Goal: Register for event/course

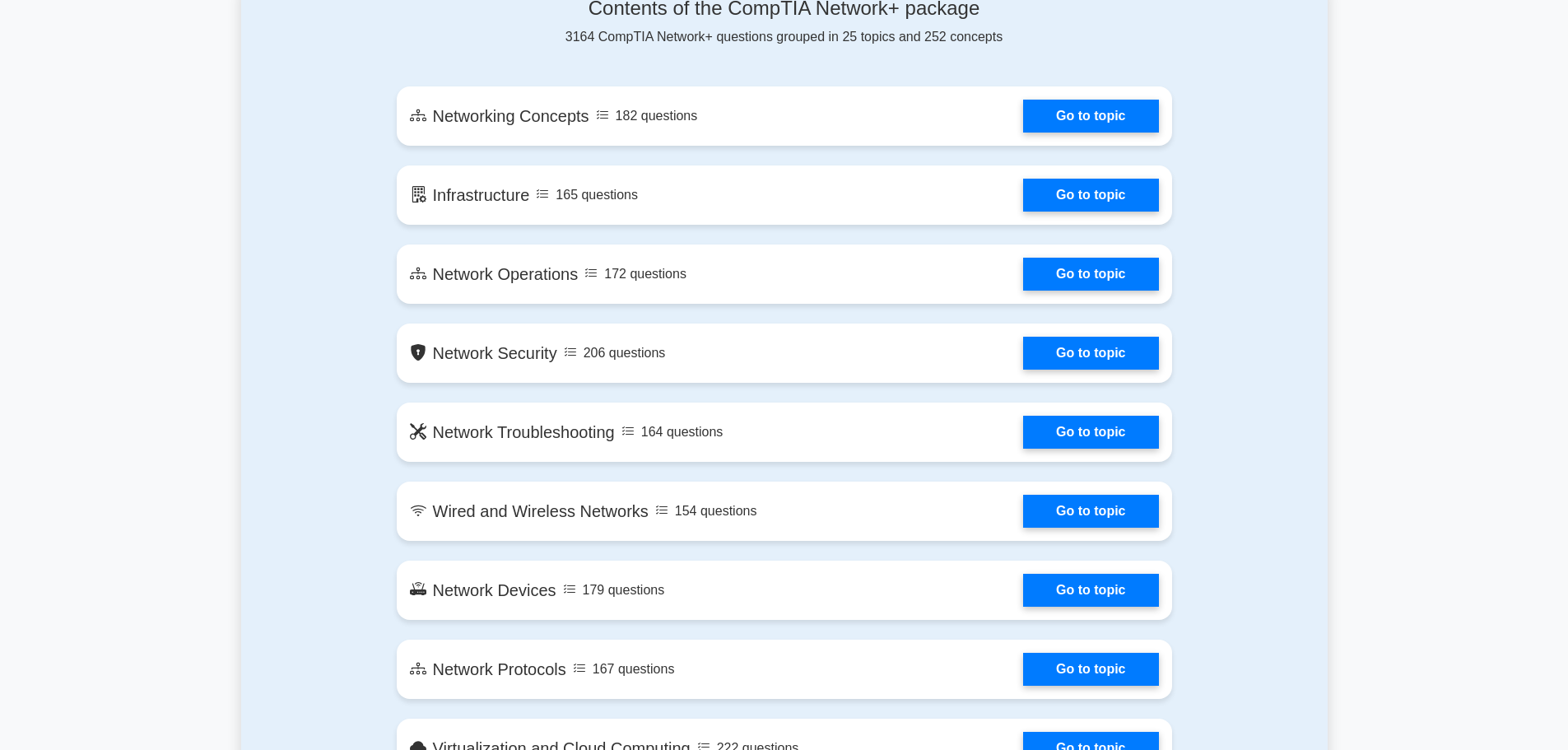
scroll to position [906, 0]
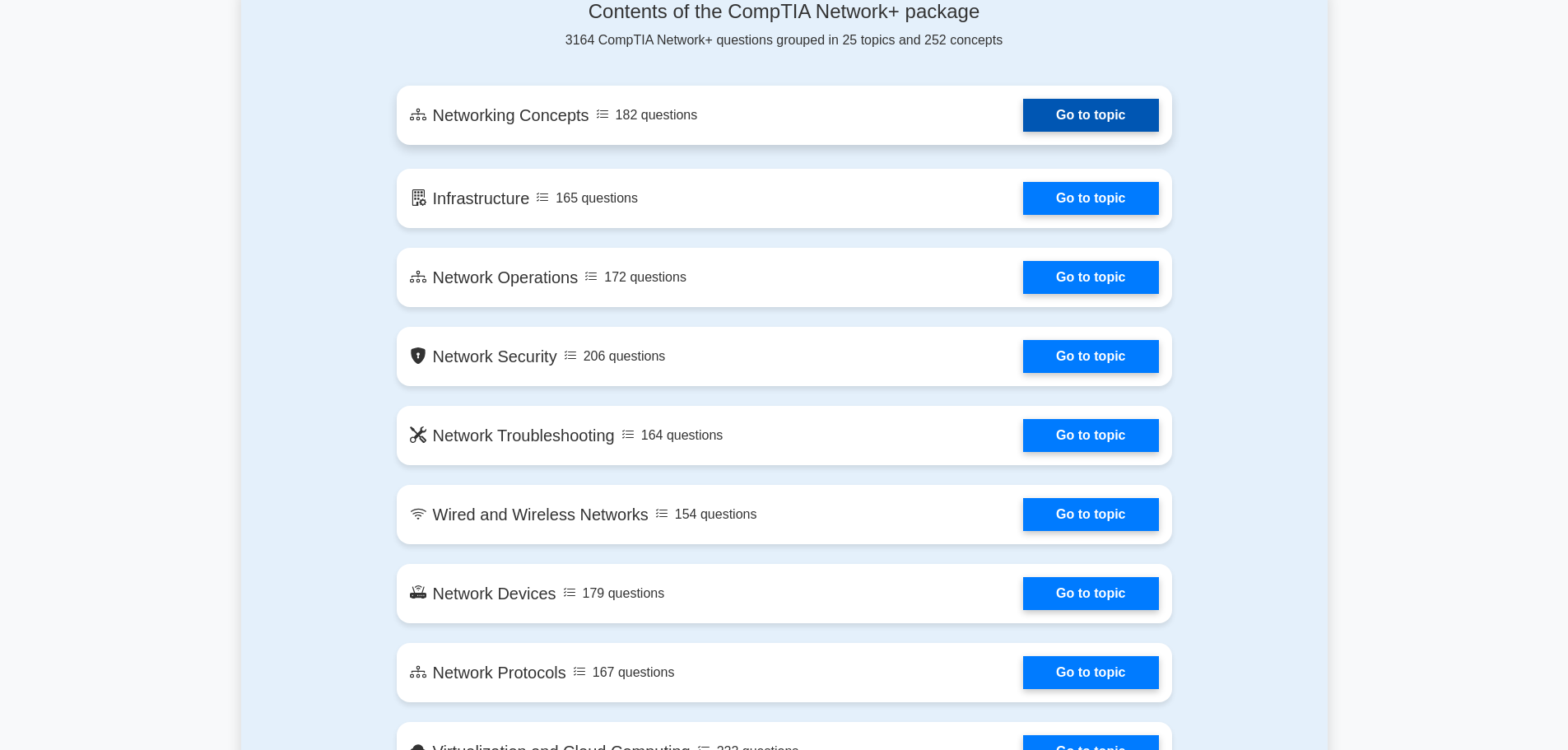
click at [1109, 123] on link "Go to topic" at bounding box center [1090, 115] width 135 height 33
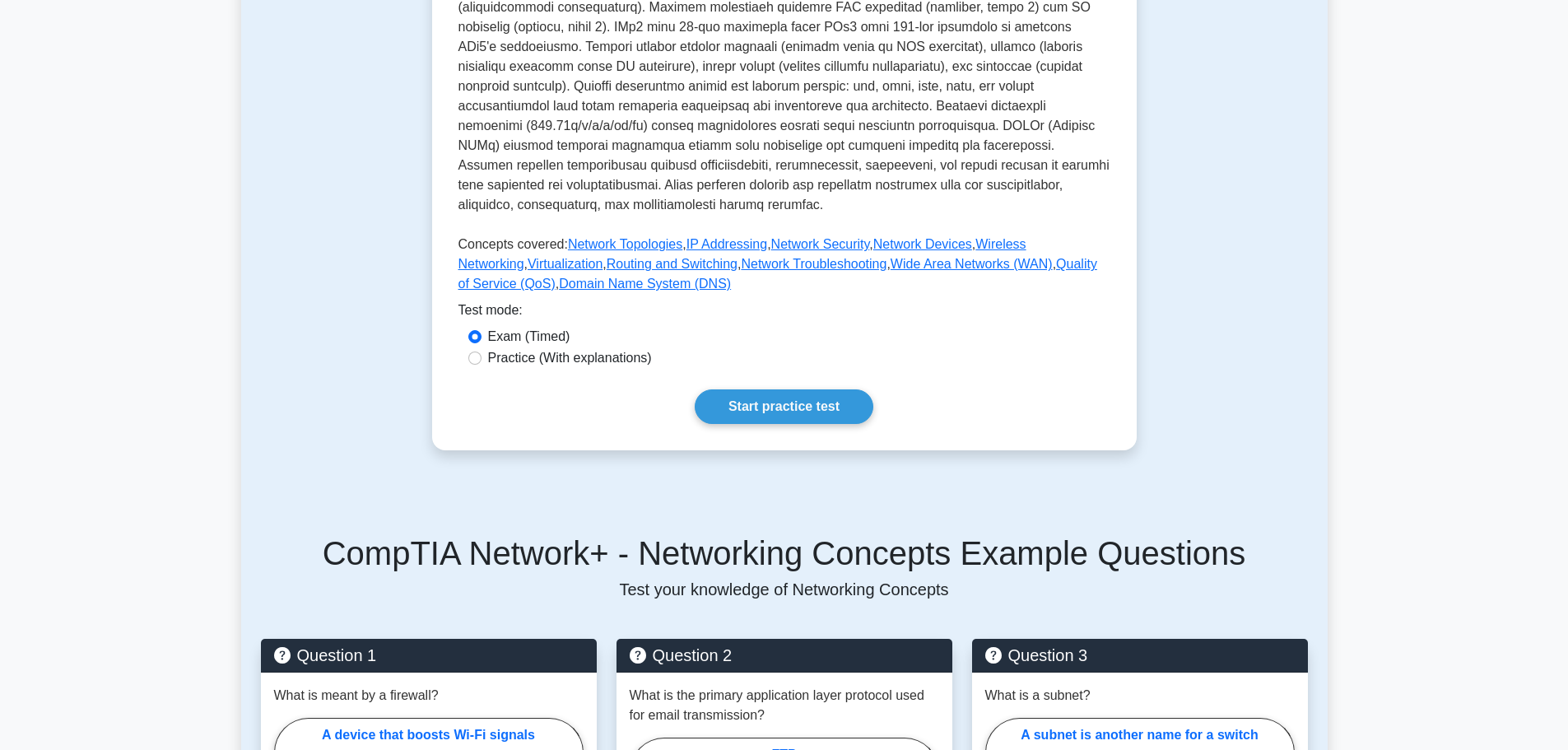
scroll to position [495, 0]
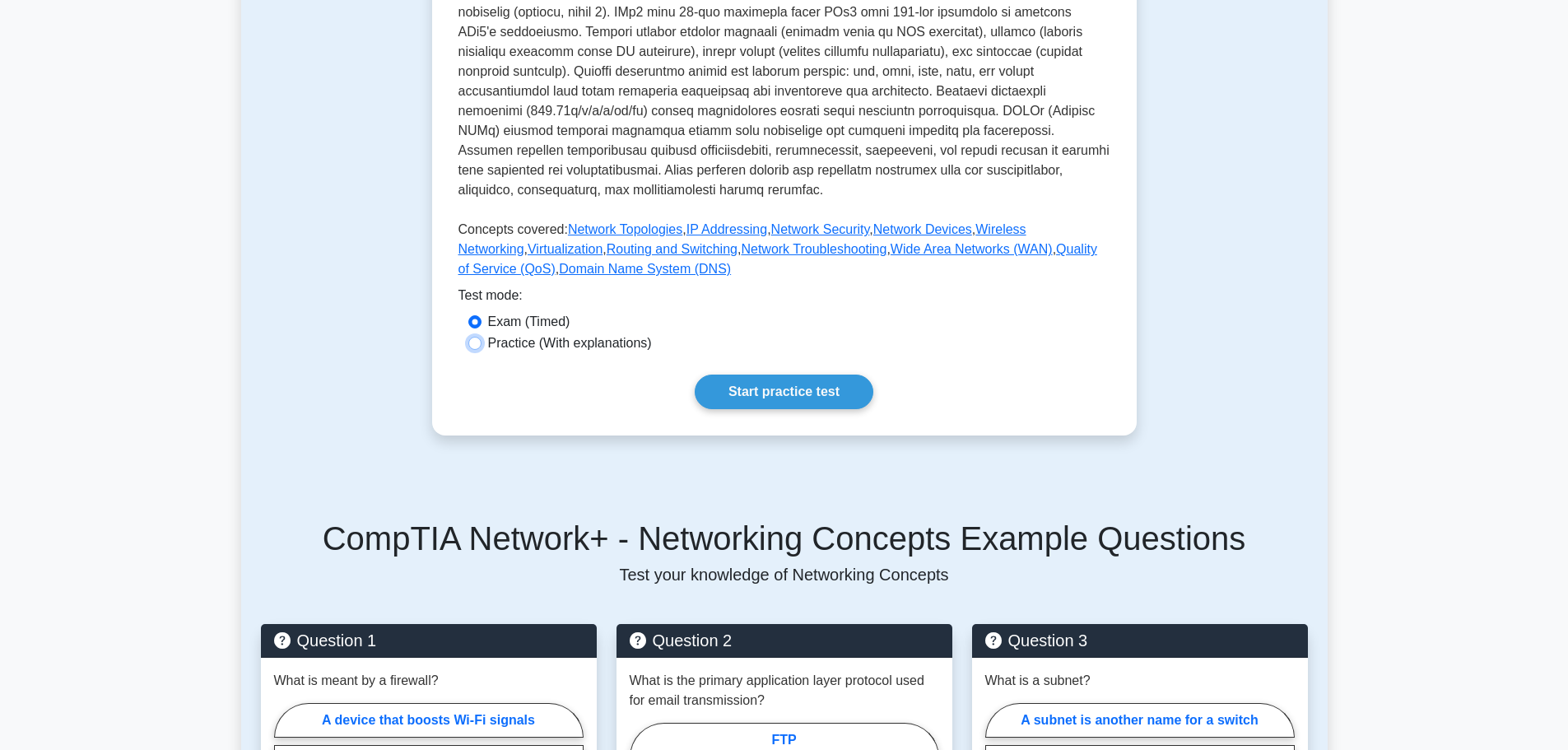
click at [477, 337] on input "Practice (With explanations)" at bounding box center [475, 343] width 13 height 13
radio input "true"
click at [783, 375] on link "Start practice test" at bounding box center [784, 392] width 179 height 34
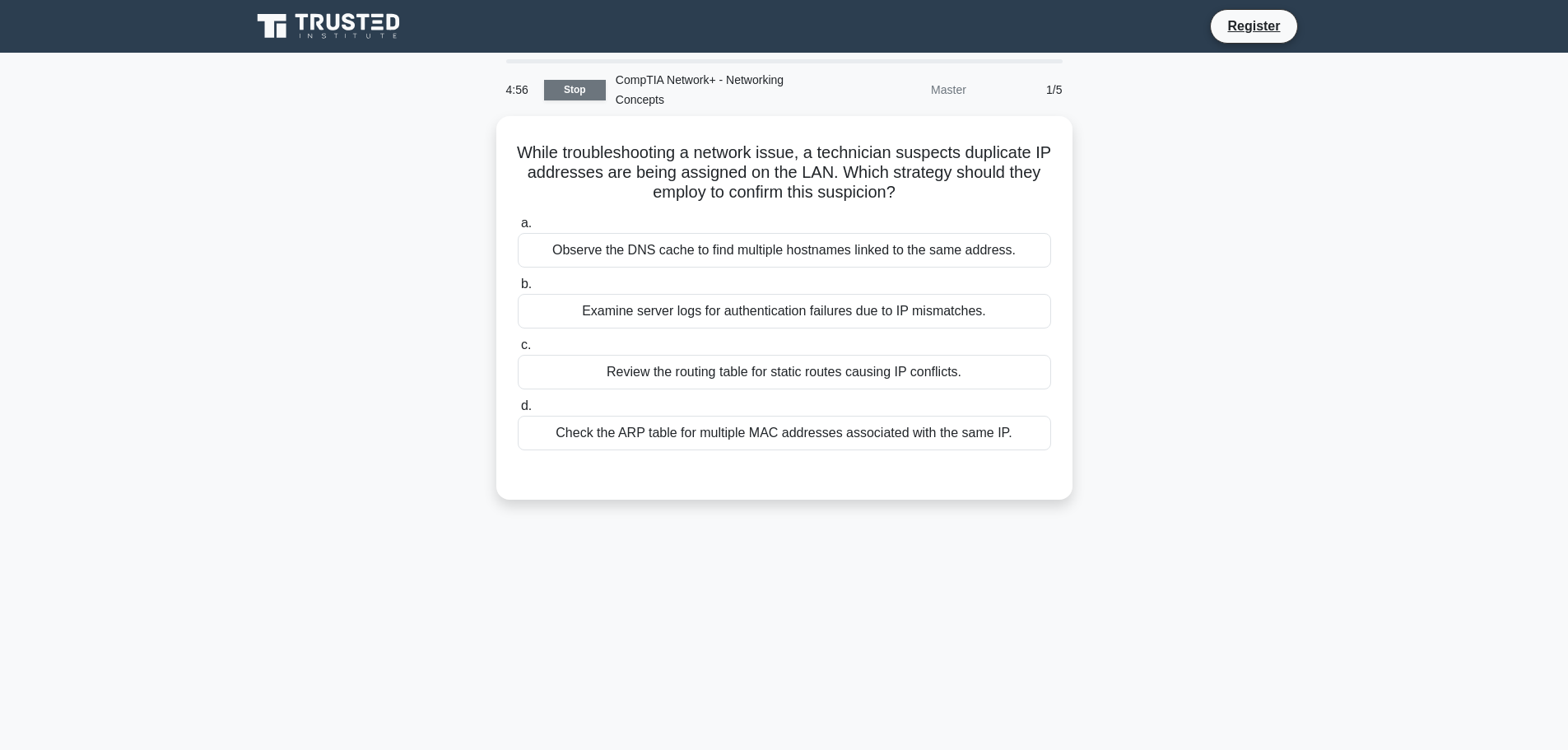
click at [573, 90] on link "Stop" at bounding box center [575, 91] width 62 height 21
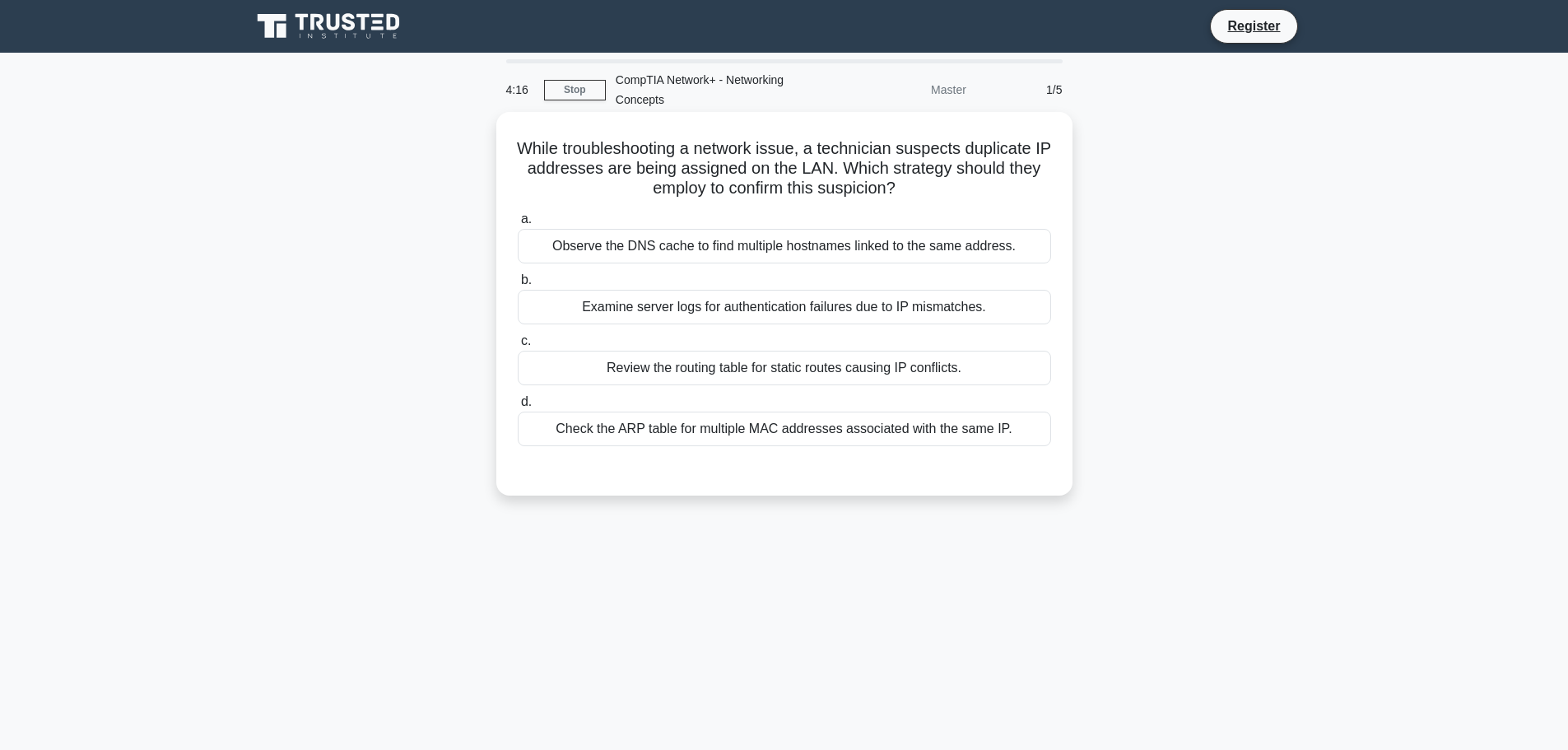
click at [734, 249] on div "Observe the DNS cache to find multiple hostnames linked to the same address." at bounding box center [785, 246] width 534 height 34
click at [518, 225] on input "a. Observe the DNS cache to find multiple hostnames linked to the same address." at bounding box center [518, 219] width 0 height 11
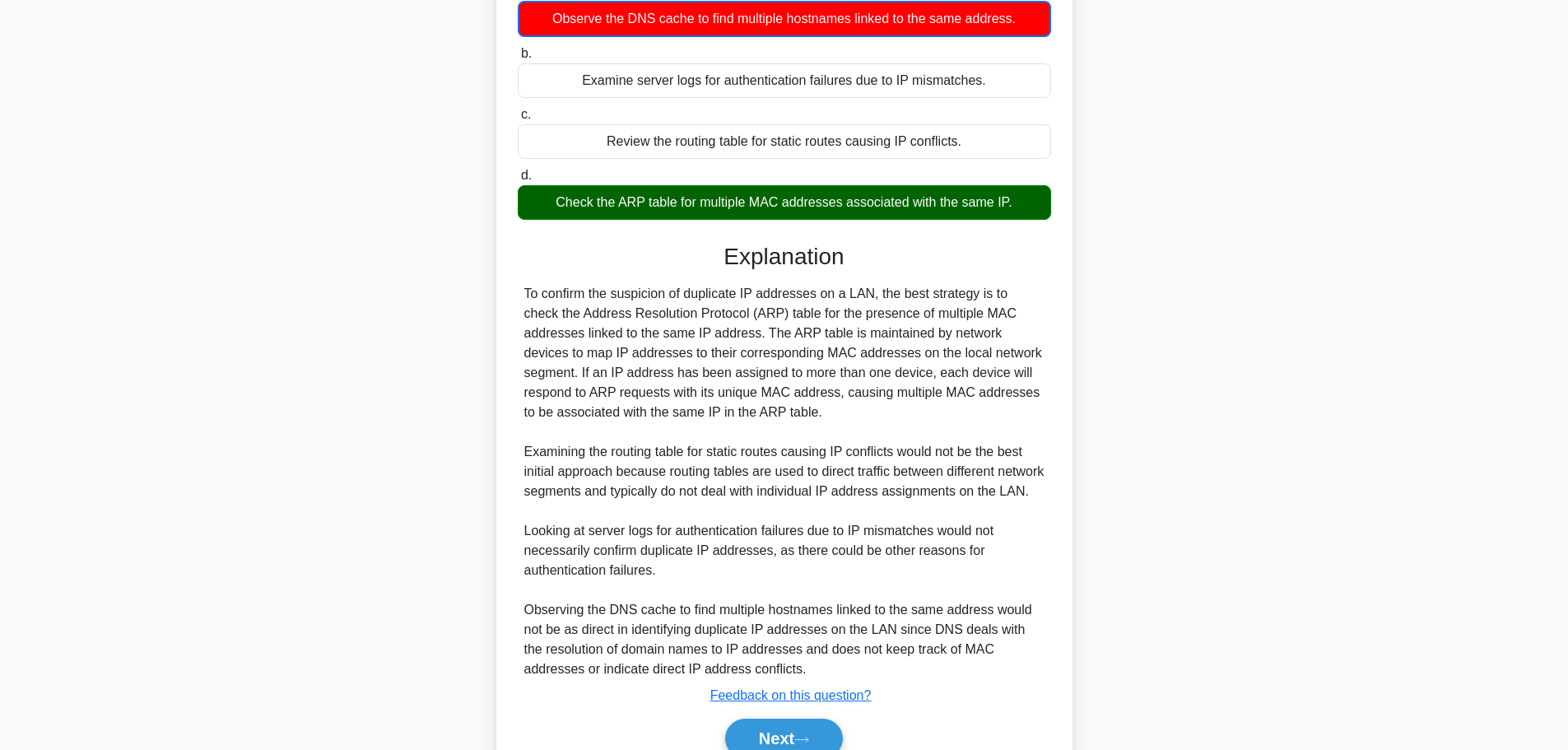
scroll to position [327, 0]
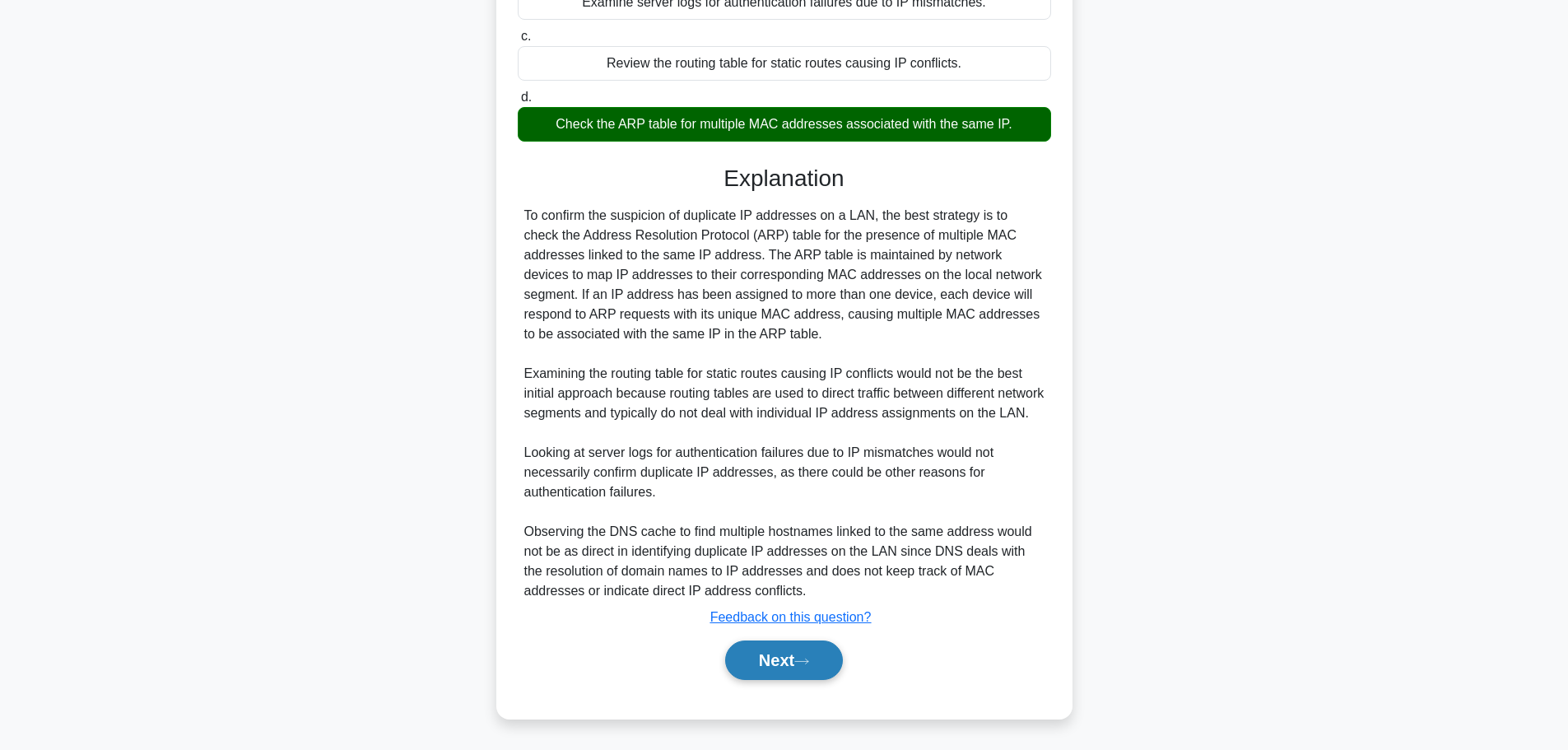
click at [777, 665] on button "Next" at bounding box center [784, 660] width 118 height 39
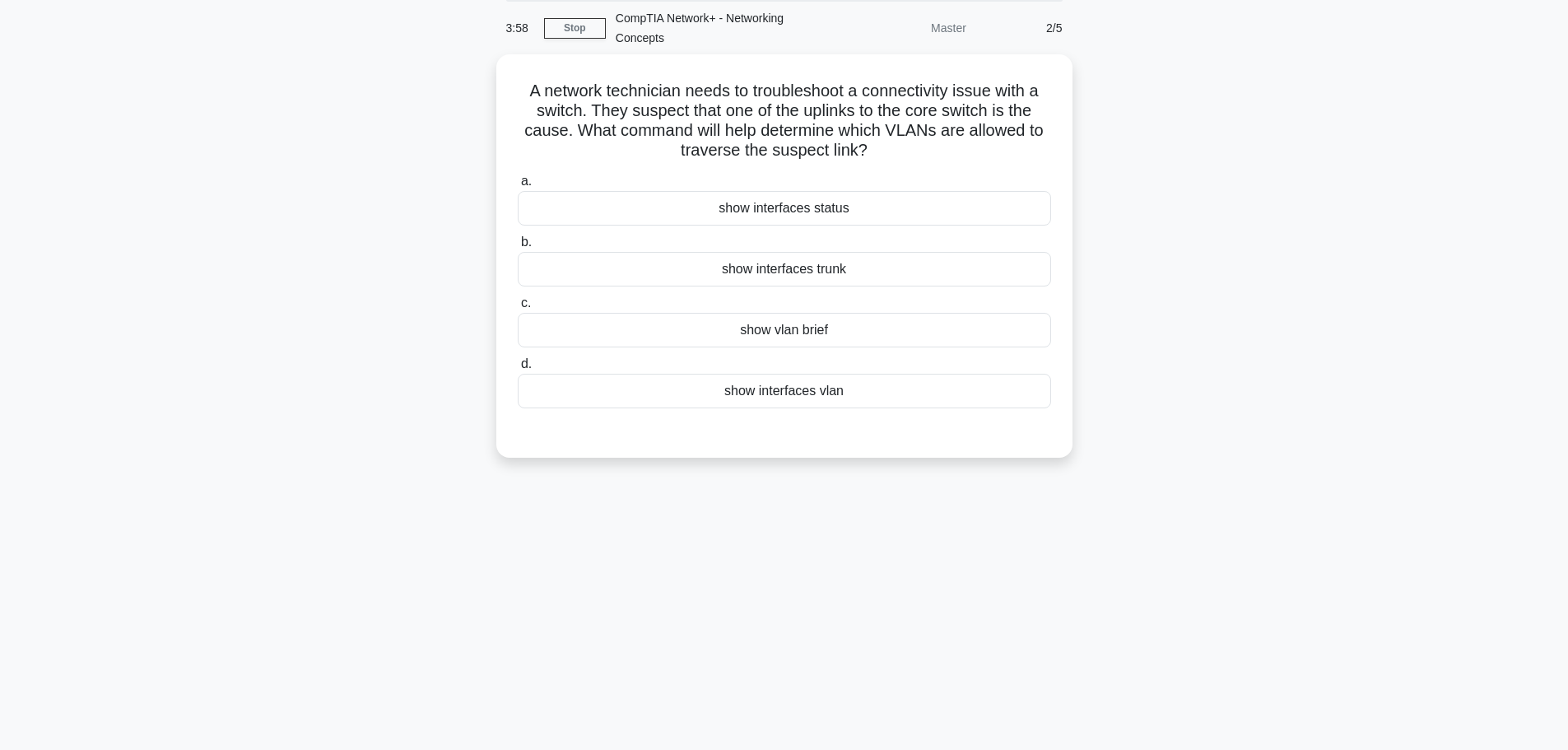
scroll to position [0, 0]
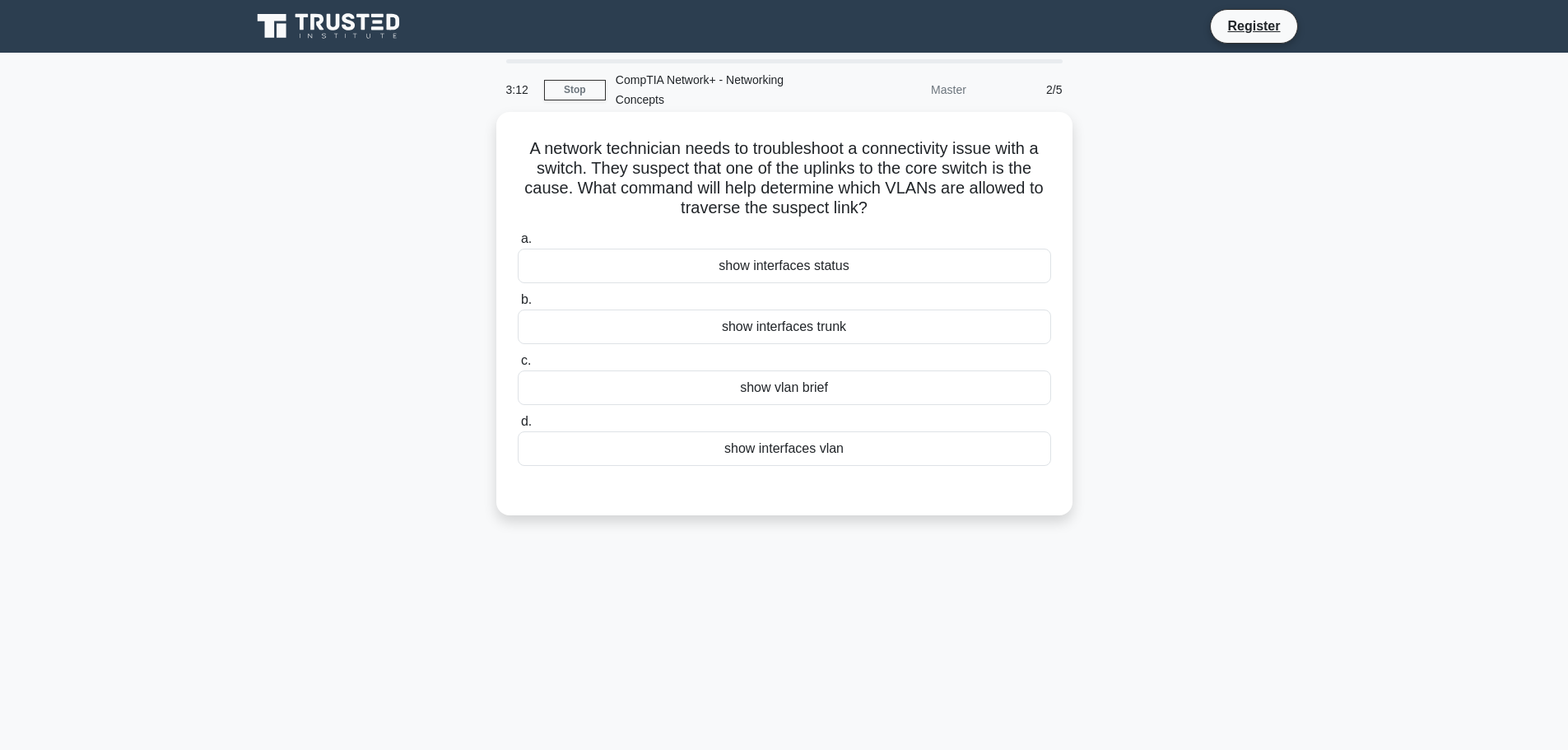
click at [764, 392] on div "show vlan brief" at bounding box center [785, 387] width 534 height 34
click at [518, 366] on input "c. show vlan brief" at bounding box center [518, 361] width 0 height 11
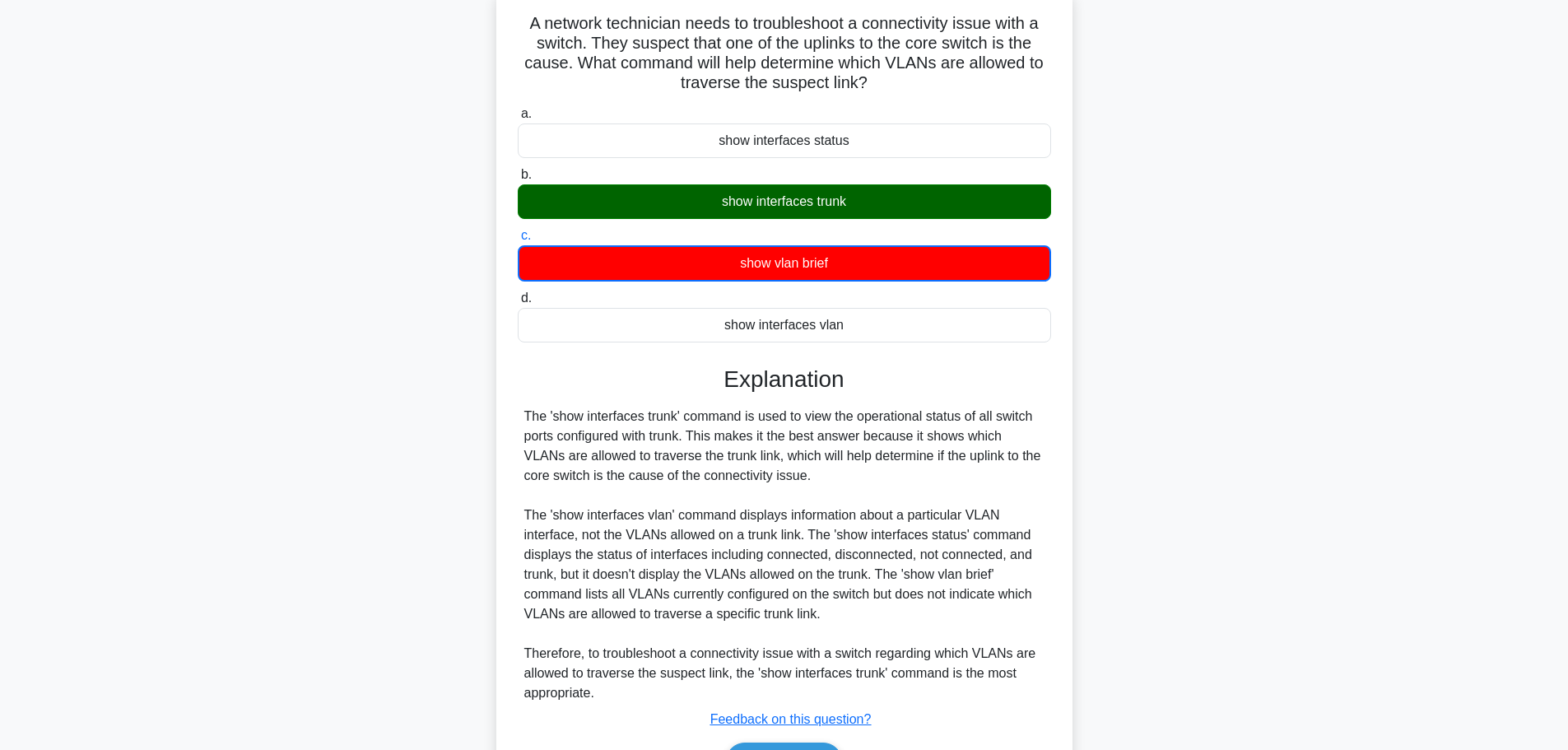
scroll to position [165, 0]
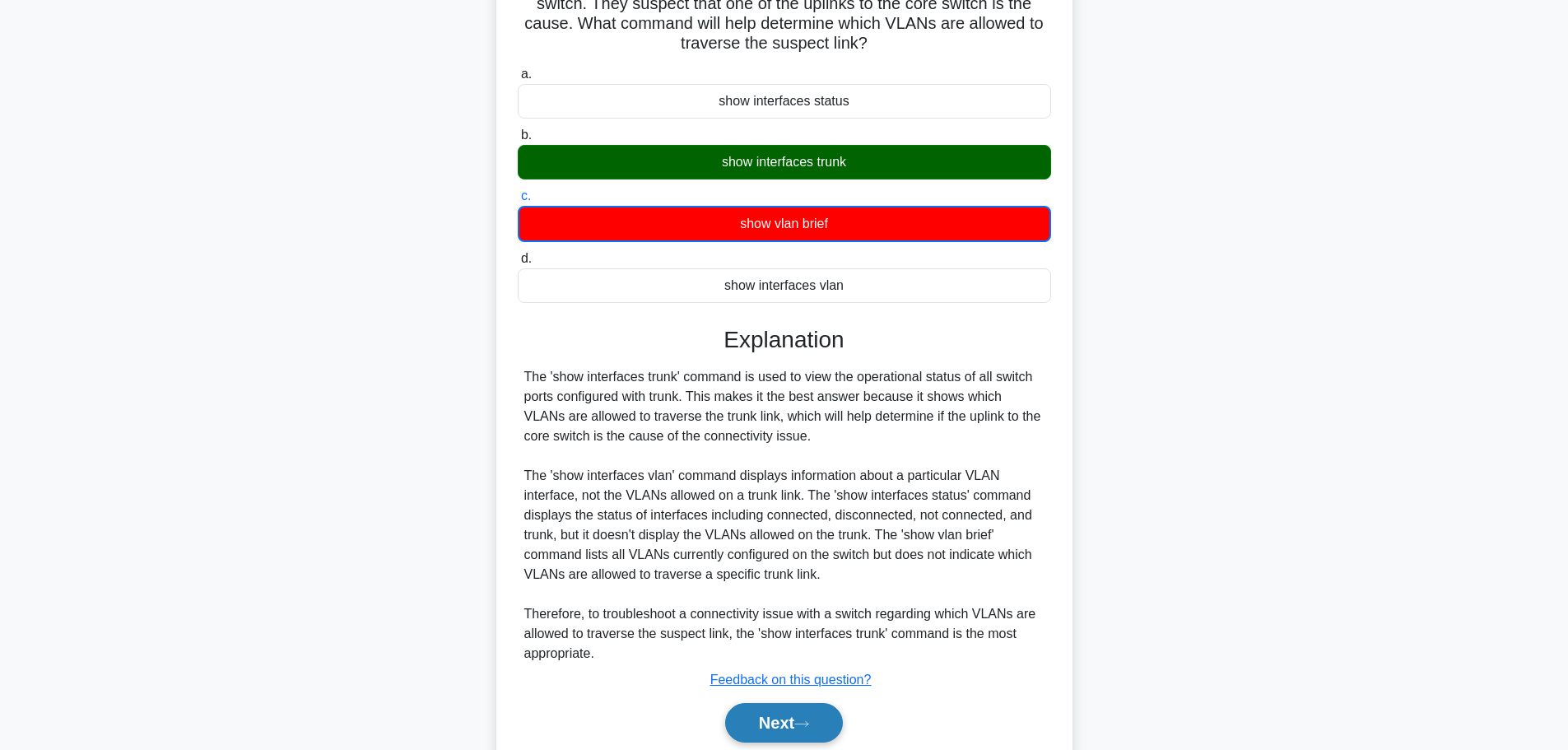
click at [782, 730] on button "Next" at bounding box center [784, 722] width 118 height 39
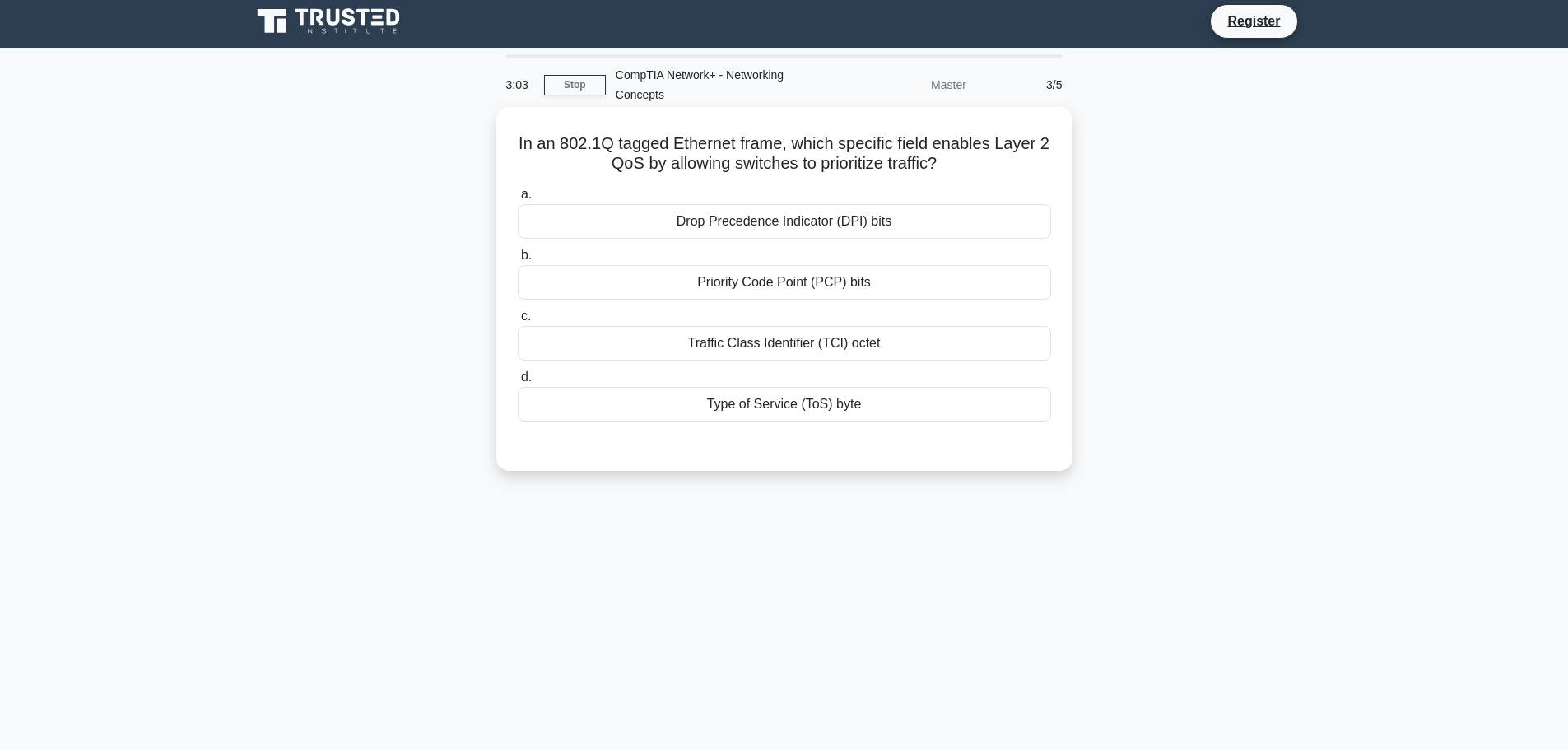
scroll to position [0, 0]
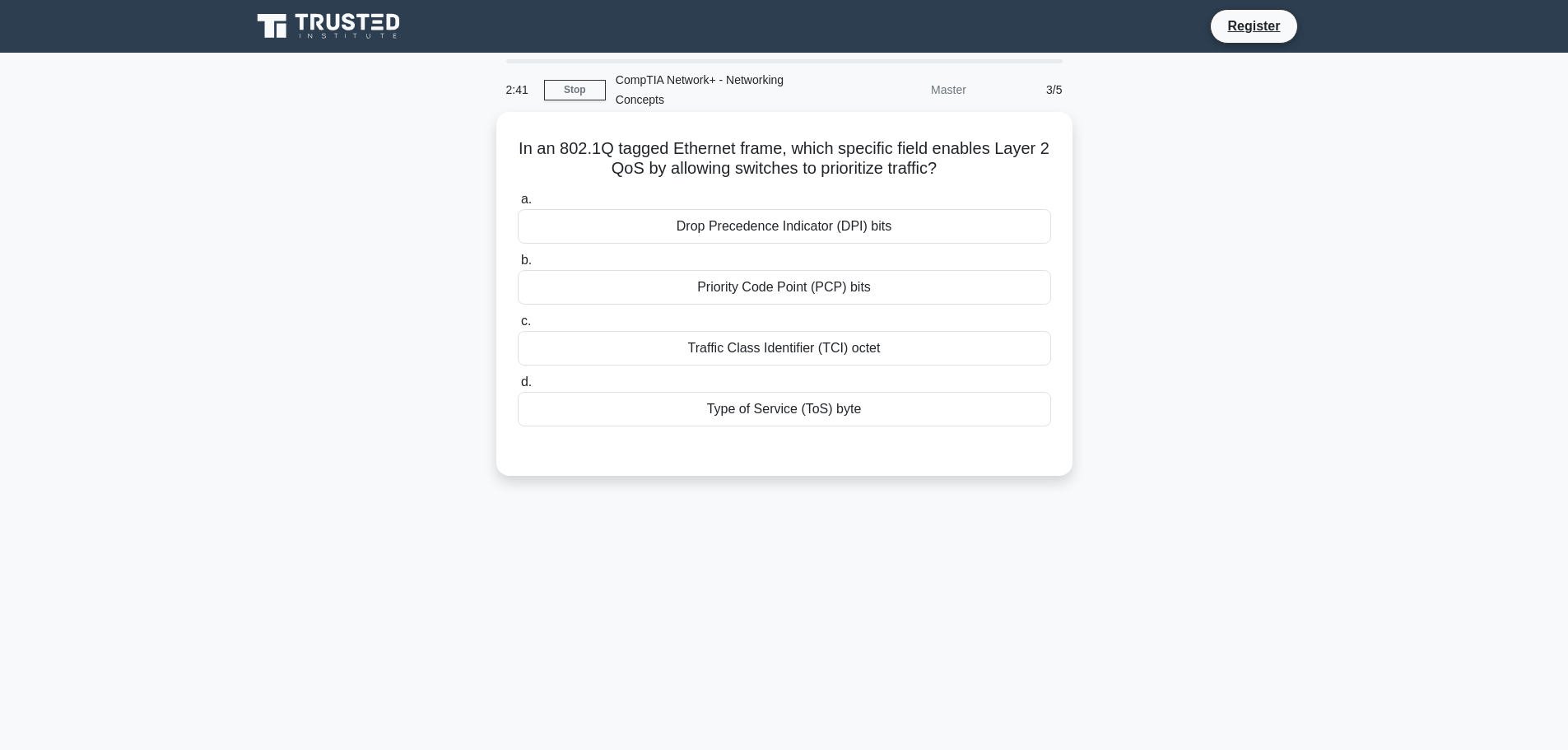
drag, startPoint x: 778, startPoint y: 421, endPoint x: 769, endPoint y: 419, distance: 9.2
click at [778, 420] on div "Type of Service (ToS) byte" at bounding box center [785, 409] width 534 height 34
click at [518, 388] on input "d. Type of Service (ToS) byte" at bounding box center [518, 382] width 0 height 11
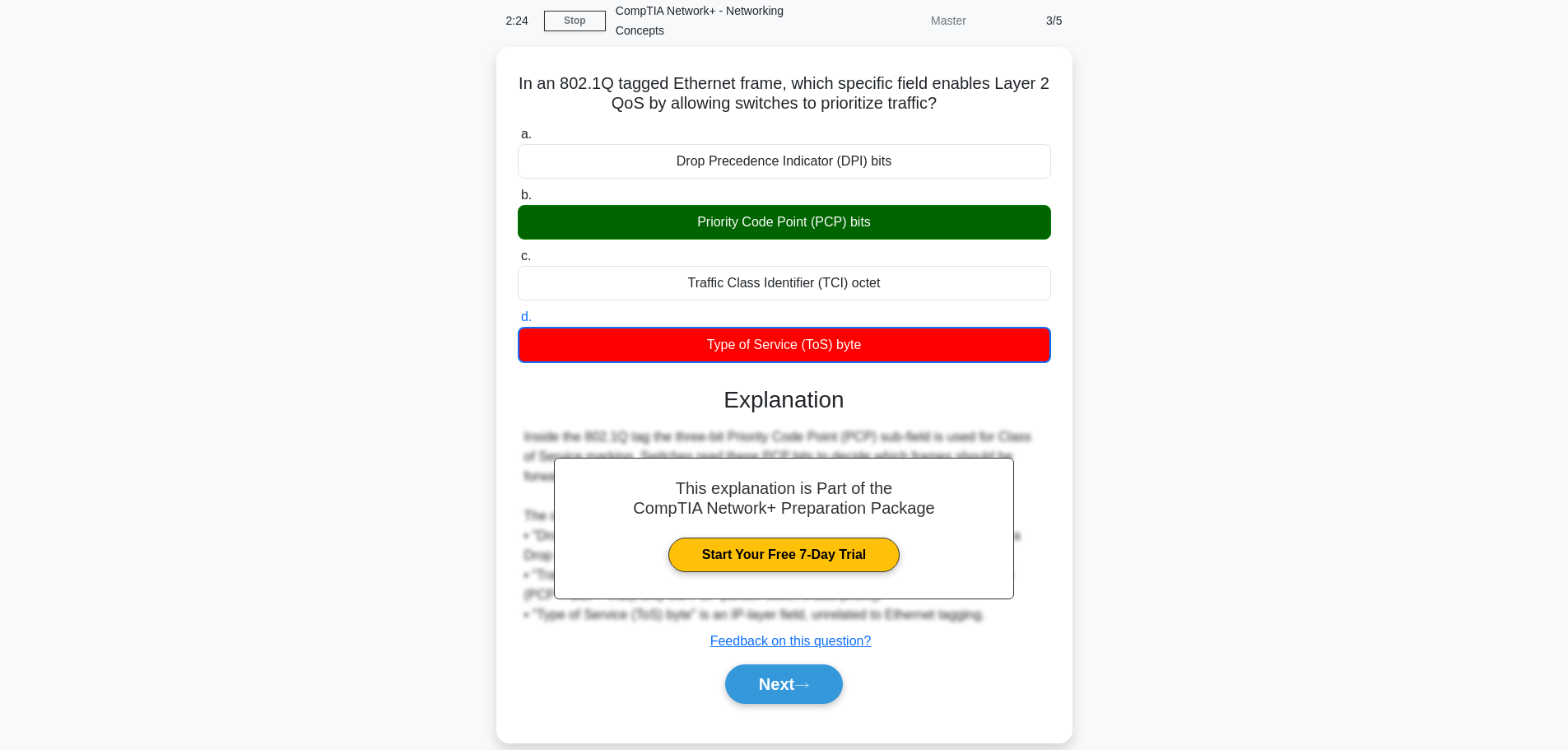
scroll to position [56, 0]
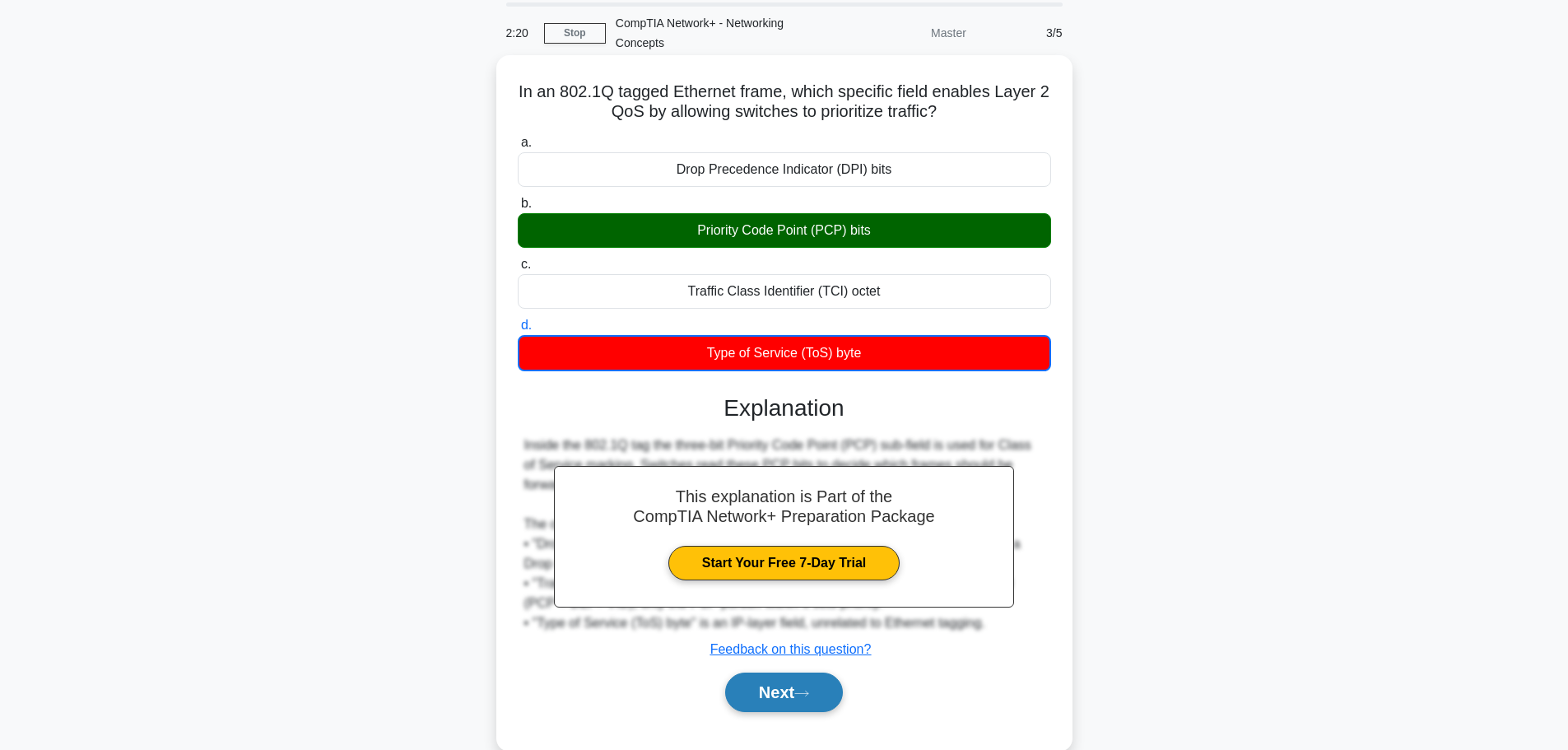
click at [785, 695] on button "Next" at bounding box center [784, 692] width 118 height 39
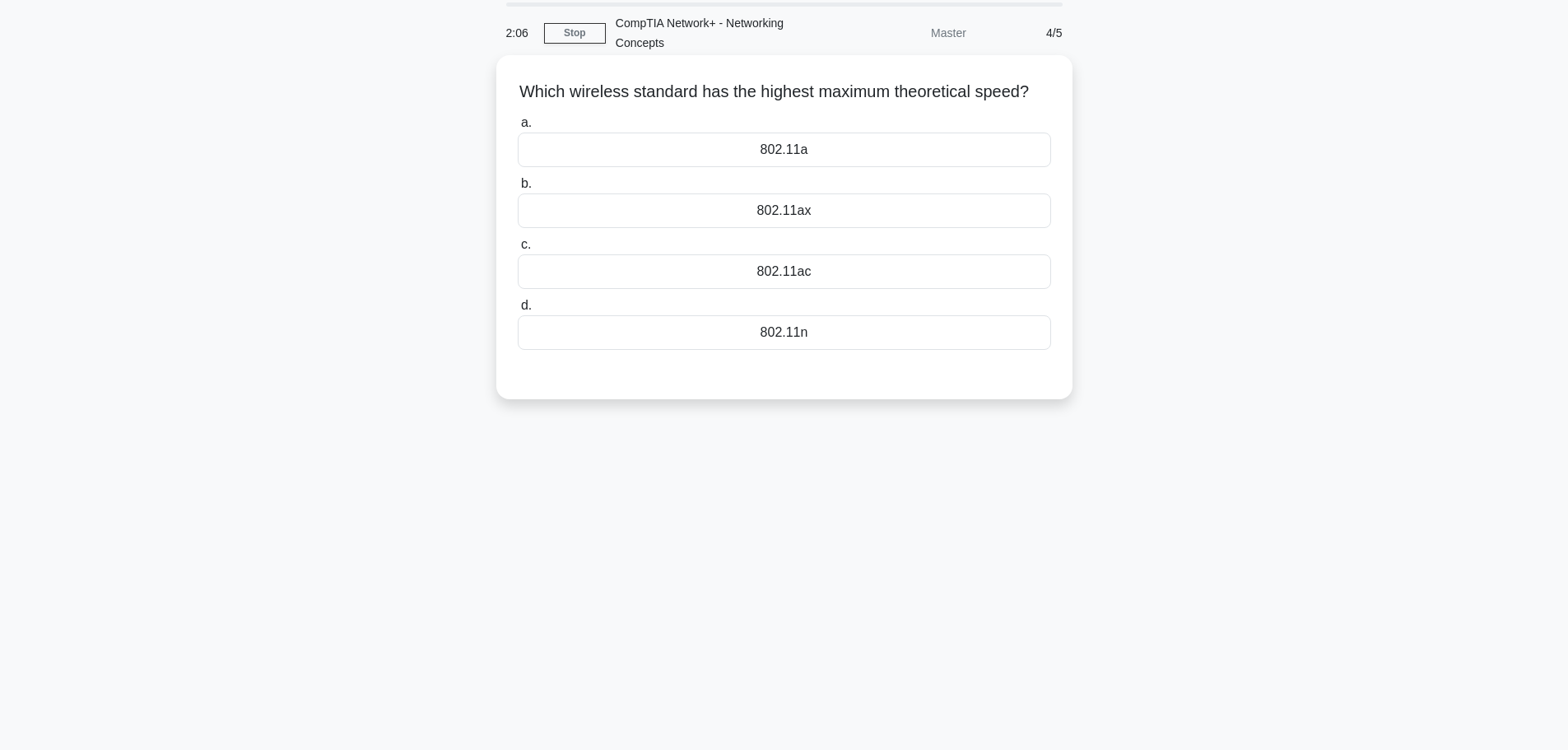
click at [783, 350] on div "802.11n" at bounding box center [785, 333] width 534 height 34
click at [518, 311] on input "d. 802.11n" at bounding box center [518, 305] width 0 height 11
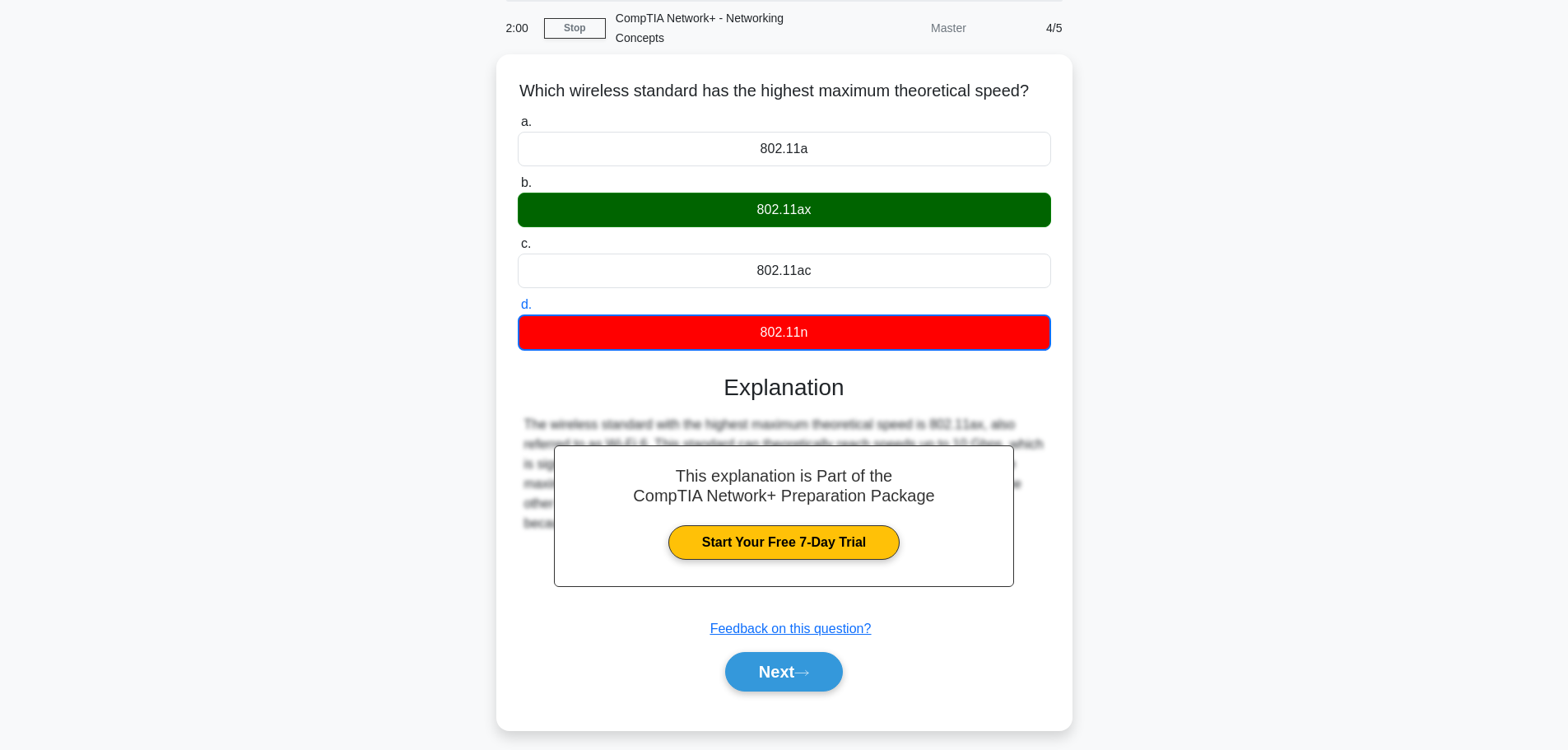
scroll to position [0, 0]
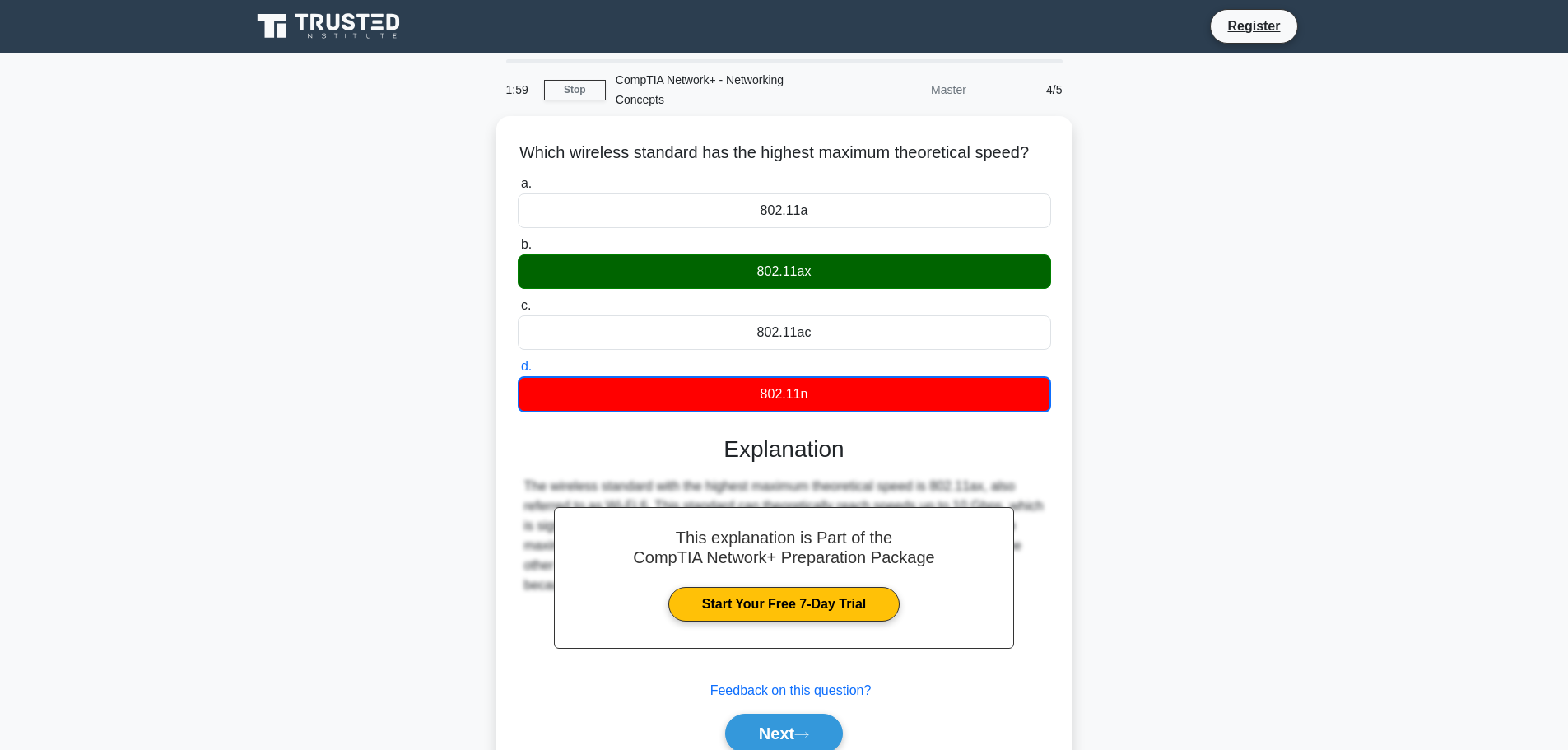
click at [334, 31] on icon at bounding box center [334, 22] width 13 height 16
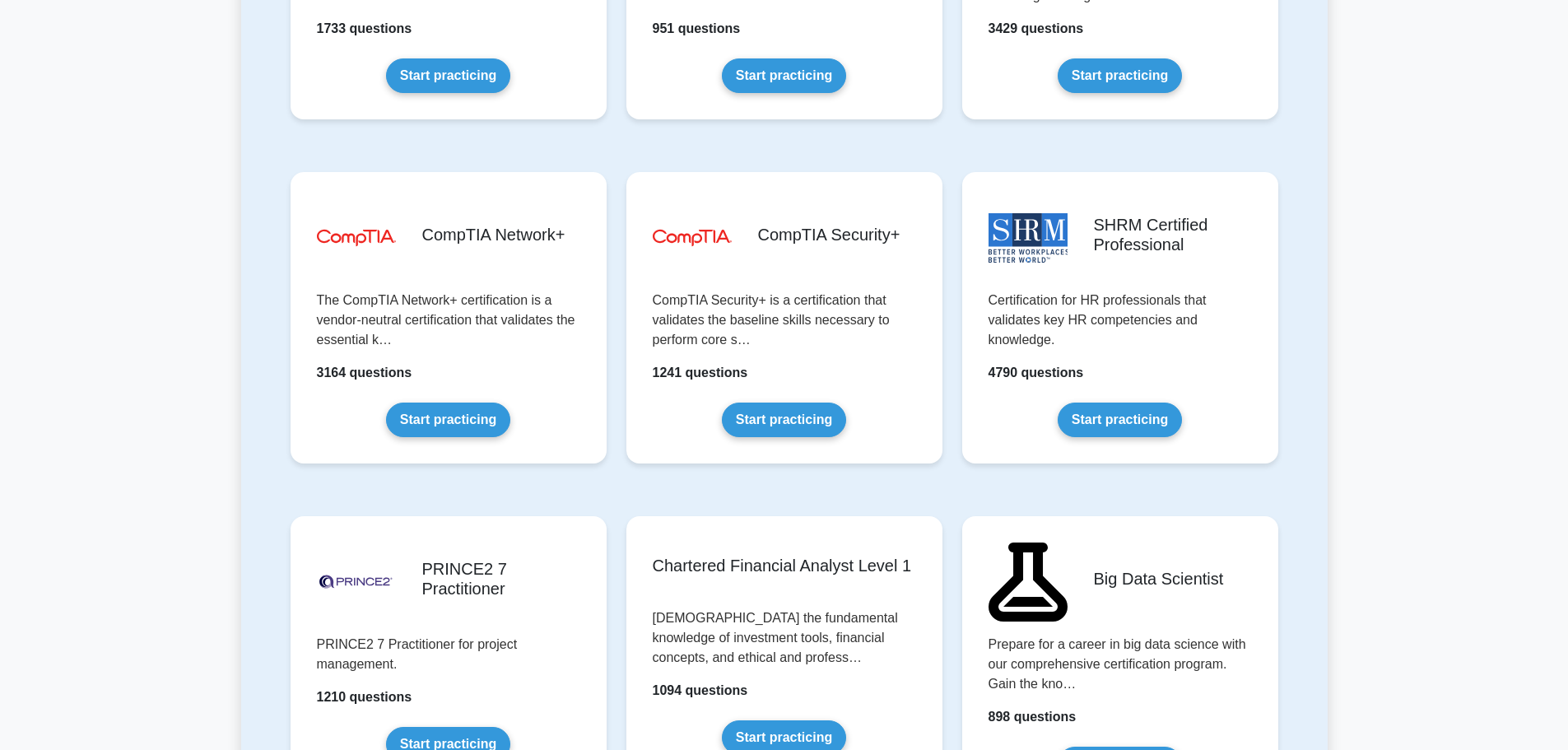
scroll to position [2966, 0]
click at [443, 421] on link "Start practicing" at bounding box center [448, 417] width 124 height 34
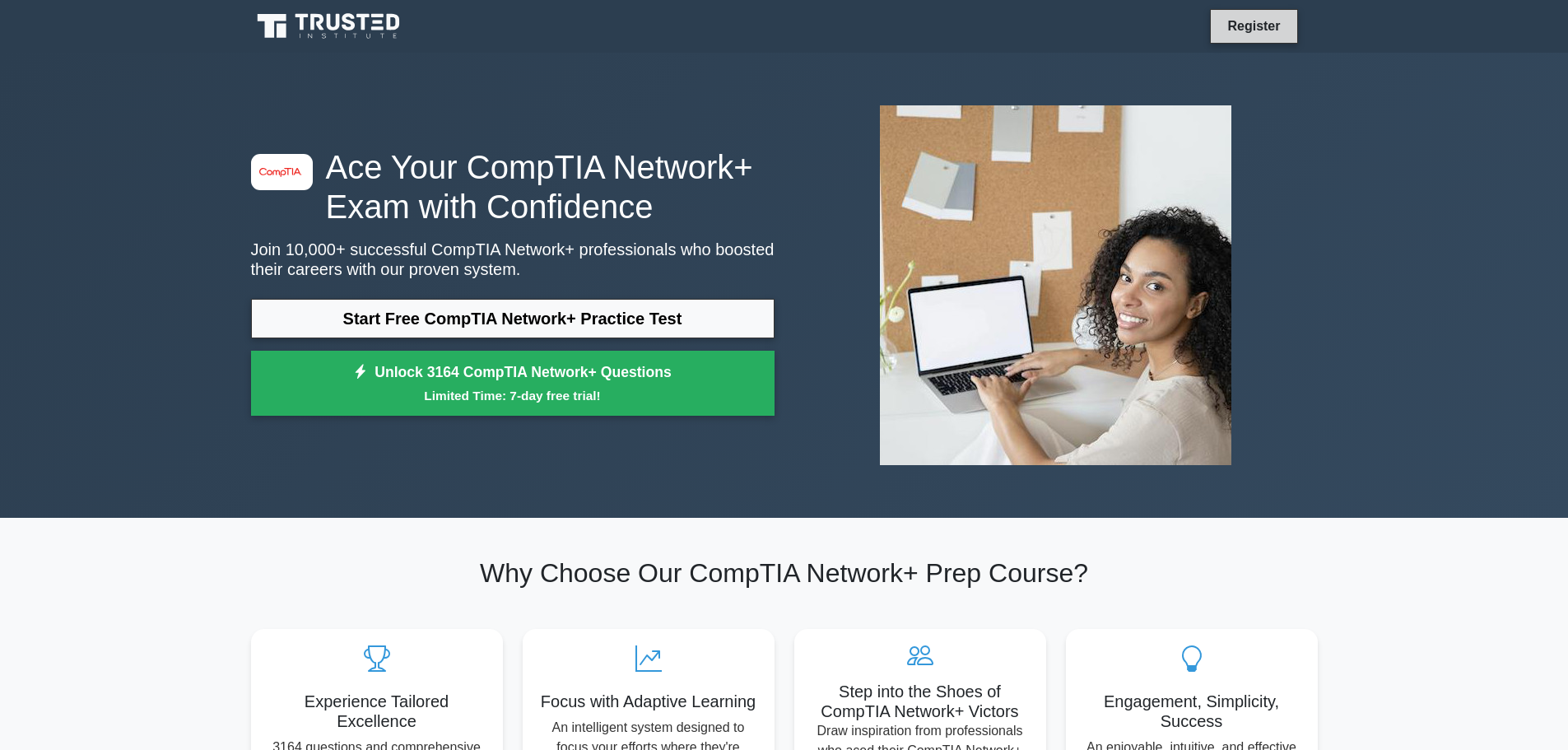
click at [1247, 28] on link "Register" at bounding box center [1253, 26] width 73 height 21
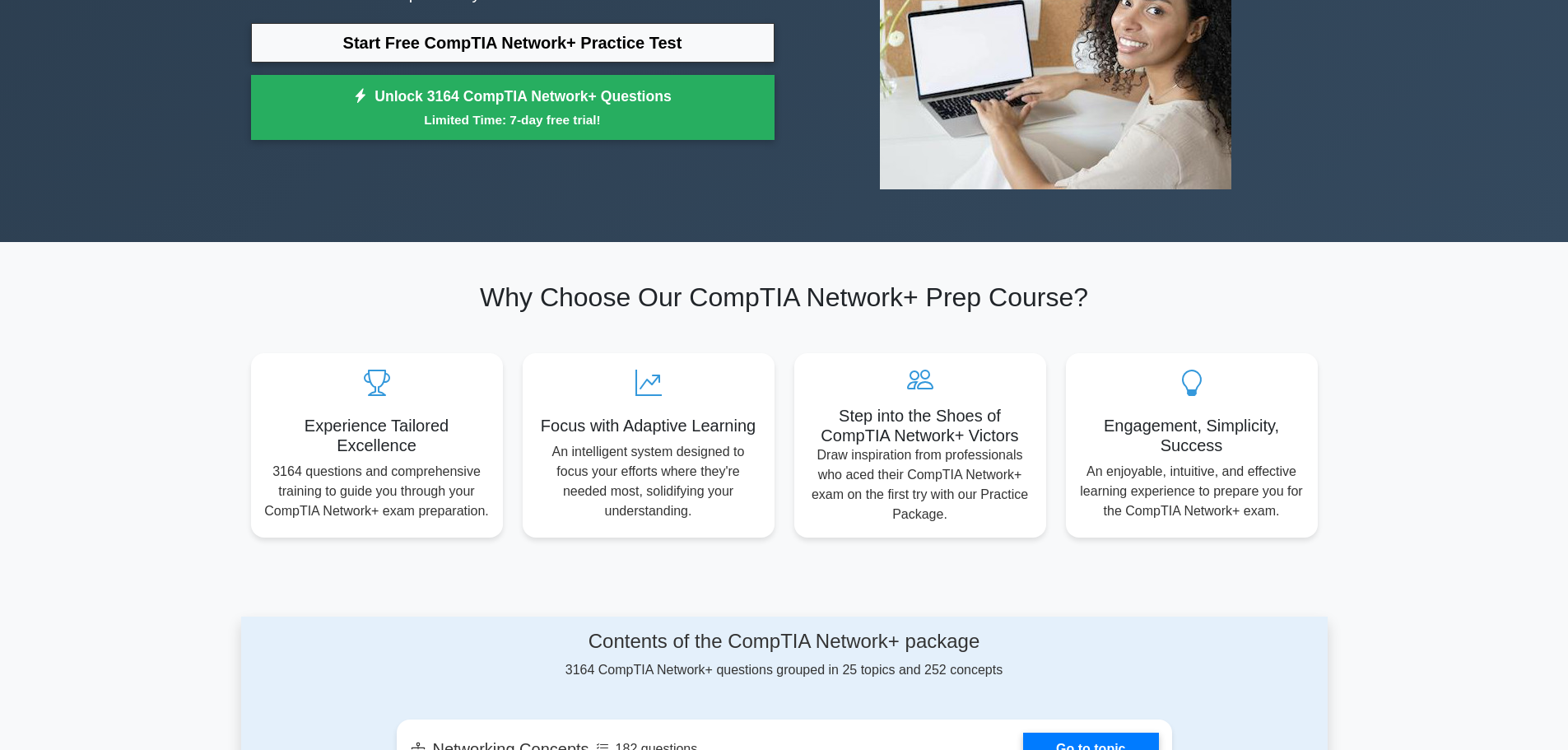
scroll to position [247, 0]
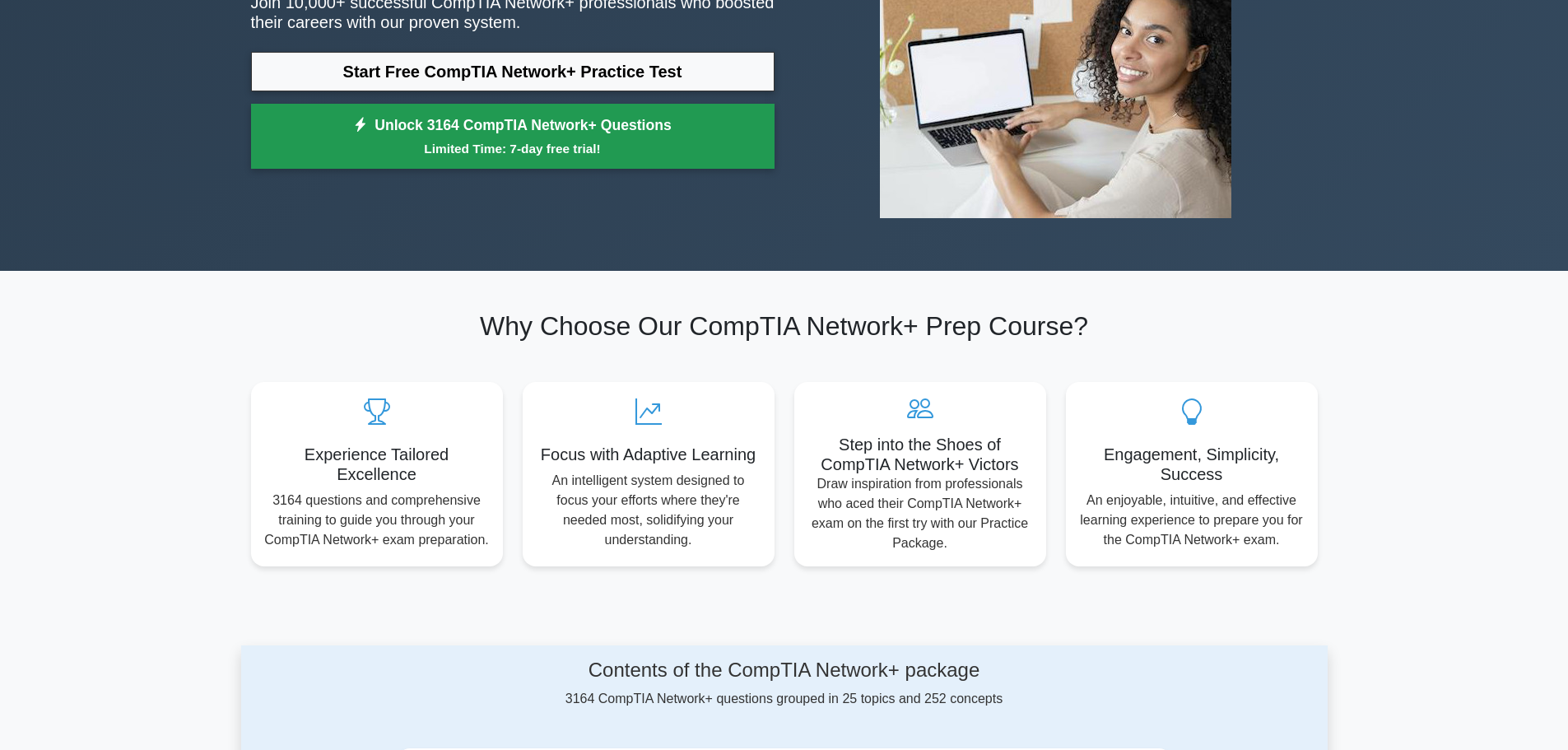
click at [468, 132] on link "Unlock 3164 CompTIA Network+ Questions Limited Time: 7-day free trial!" at bounding box center [513, 136] width 524 height 66
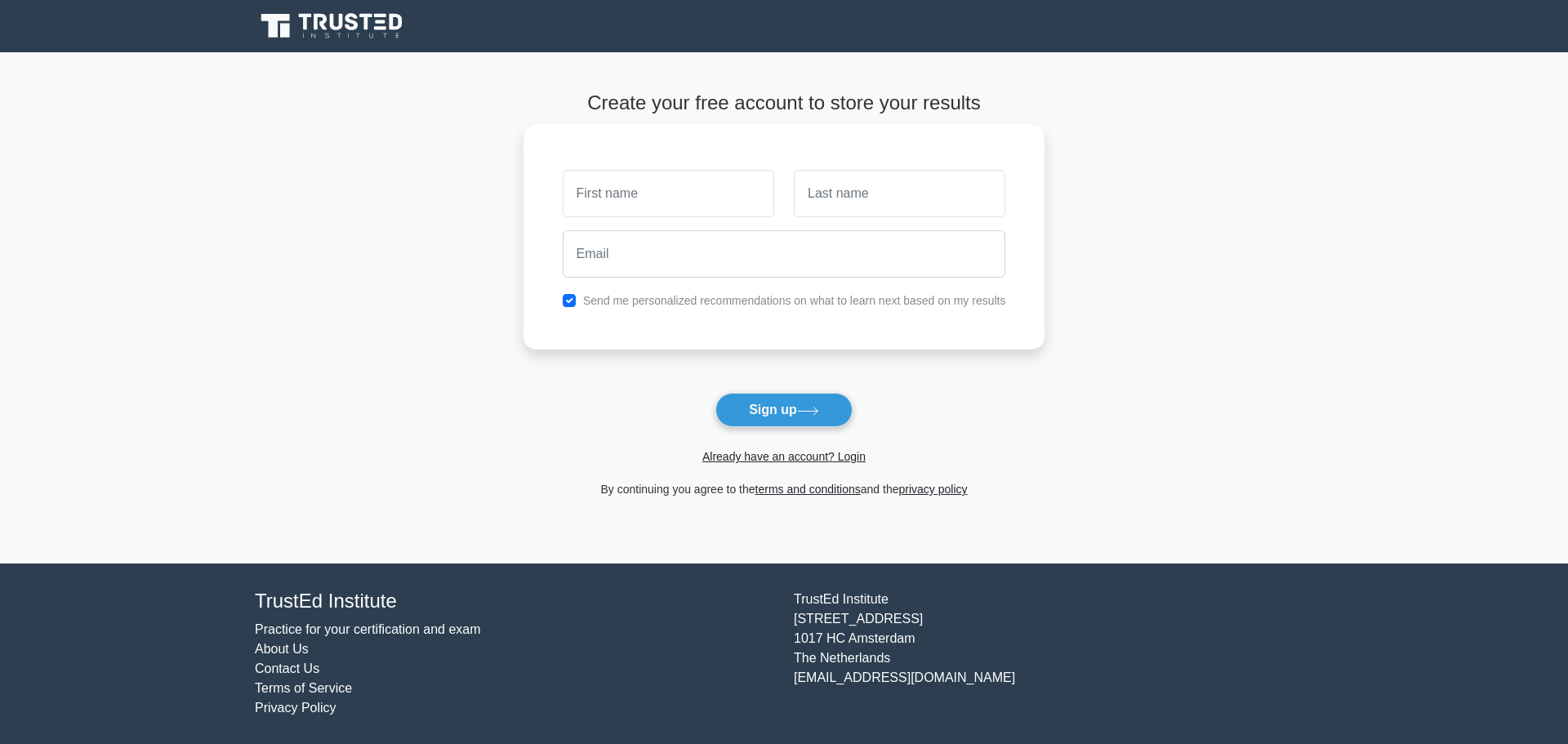
click at [615, 197] on input "text" at bounding box center [668, 194] width 212 height 47
type input "[PERSON_NAME]"
click at [857, 193] on input "text" at bounding box center [899, 194] width 212 height 47
type input "Herz"
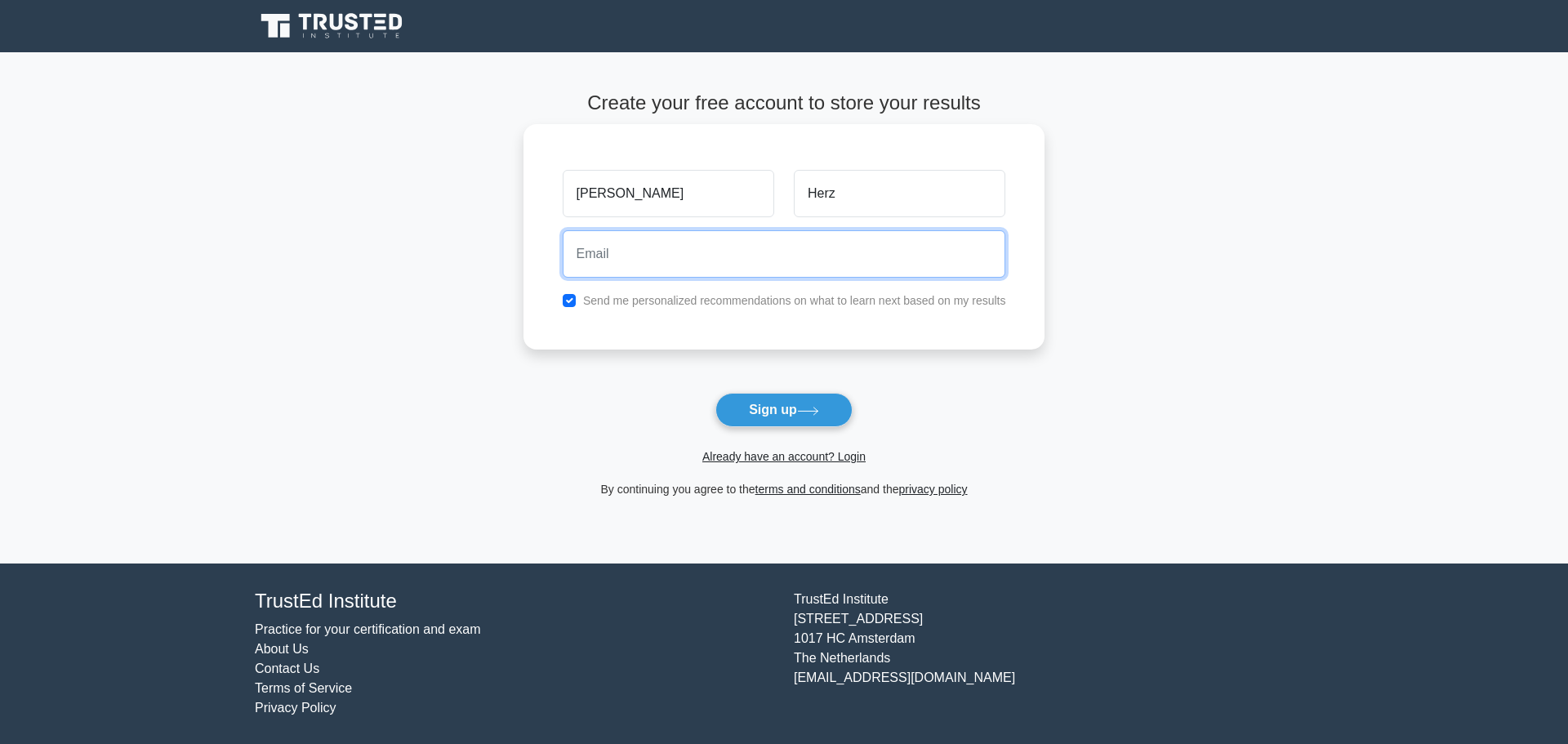
click at [680, 255] on input "email" at bounding box center [784, 254] width 444 height 47
type input "[EMAIL_ADDRESS][DOMAIN_NAME]"
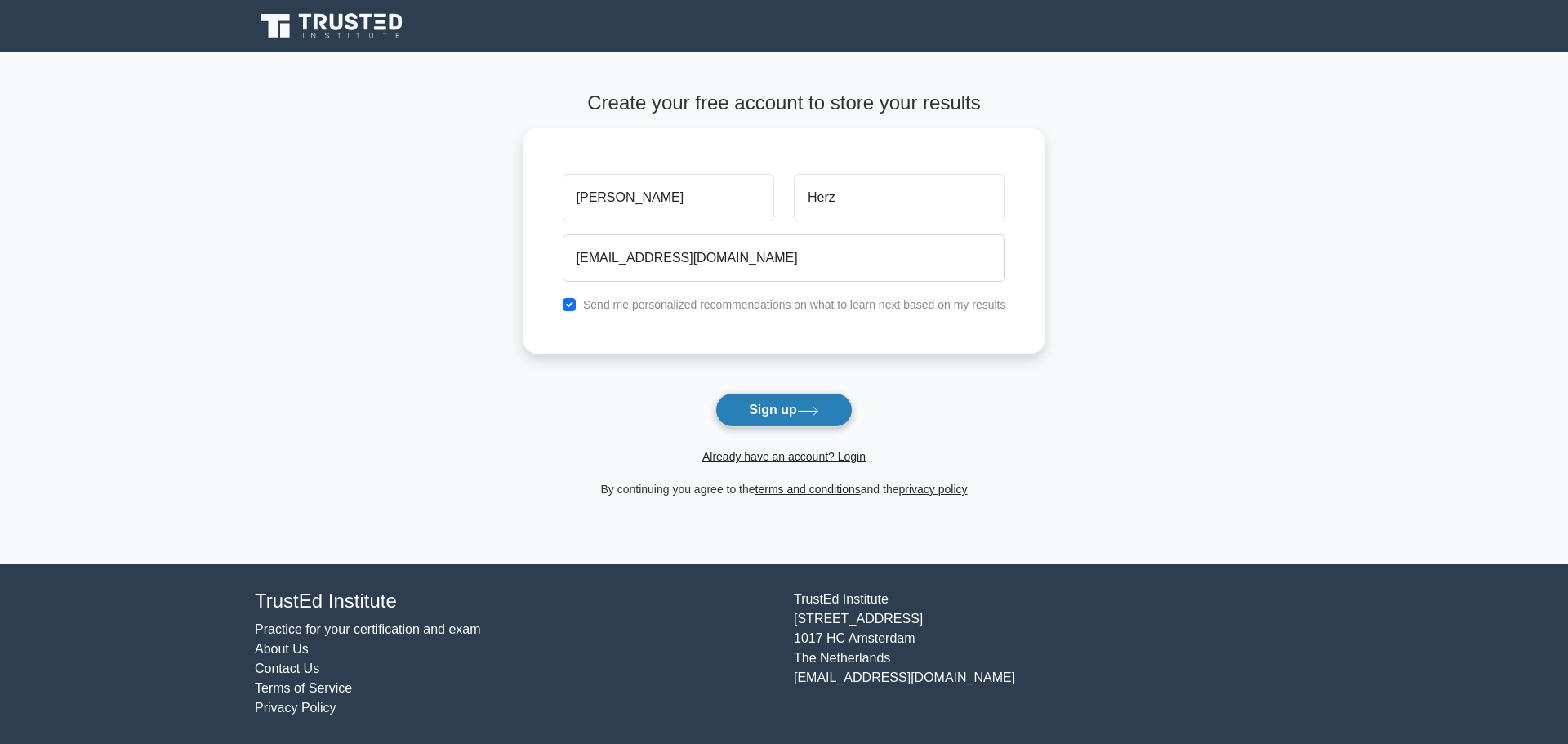
click at [789, 406] on button "Sign up" at bounding box center [784, 410] width 138 height 34
